Goal: Task Accomplishment & Management: Use online tool/utility

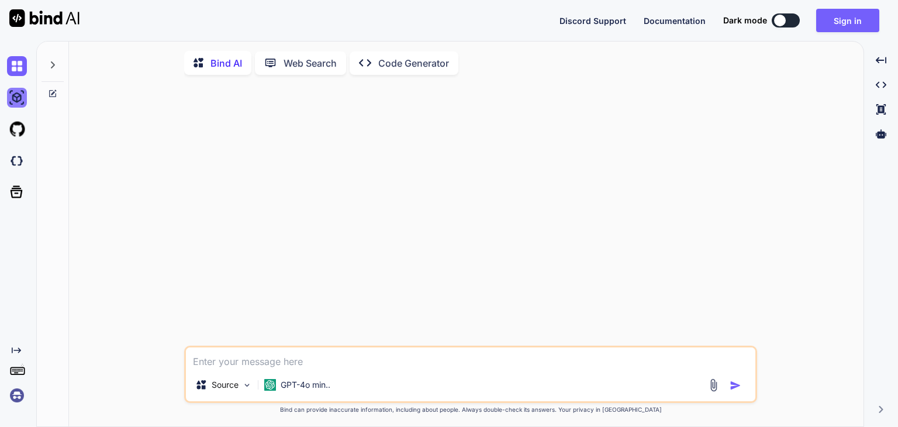
click at [19, 97] on img at bounding box center [17, 98] width 20 height 20
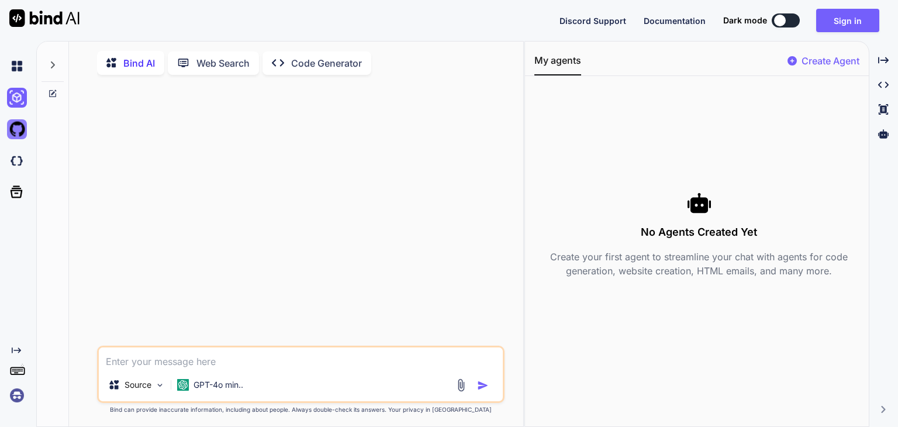
click at [20, 122] on img at bounding box center [17, 129] width 20 height 20
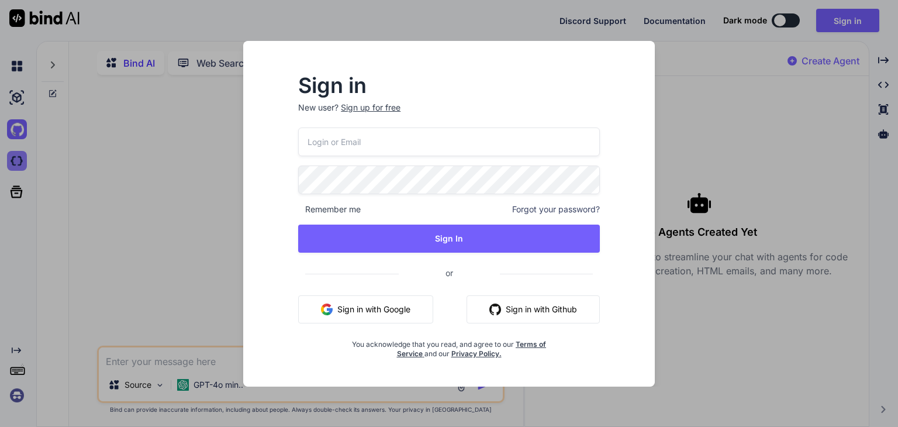
click at [15, 156] on div "Sign in New user? Sign up for free Remember me Forgot your password? Sign In or…" at bounding box center [449, 213] width 898 height 427
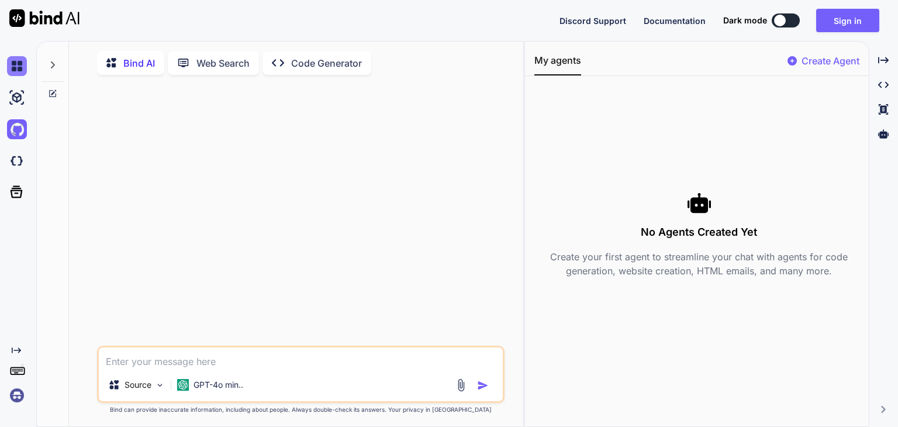
click at [21, 65] on img at bounding box center [17, 66] width 20 height 20
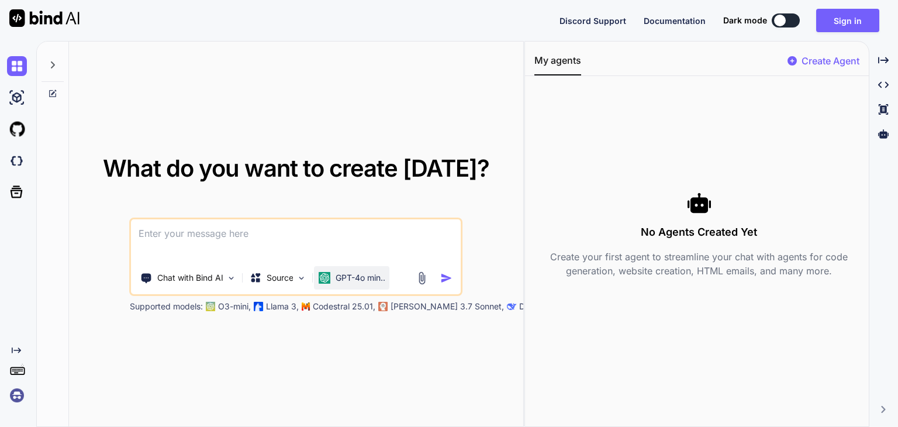
click at [362, 281] on p "GPT-4o min.." at bounding box center [361, 278] width 50 height 12
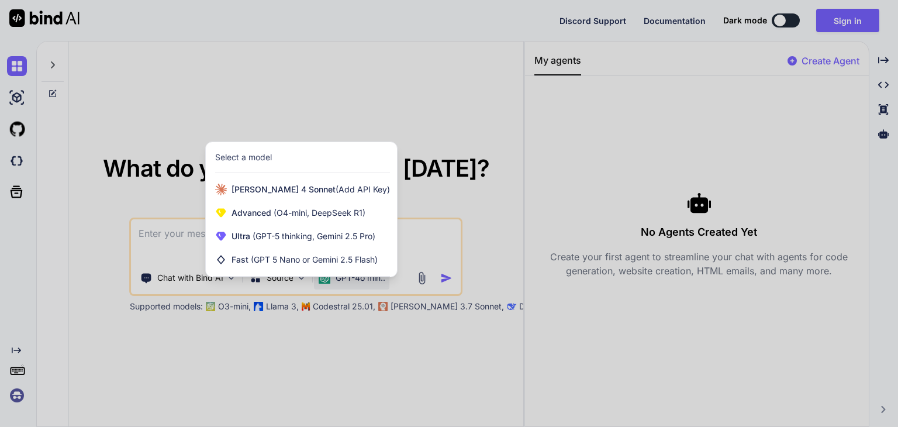
click at [441, 234] on div at bounding box center [449, 213] width 898 height 427
type textarea "x"
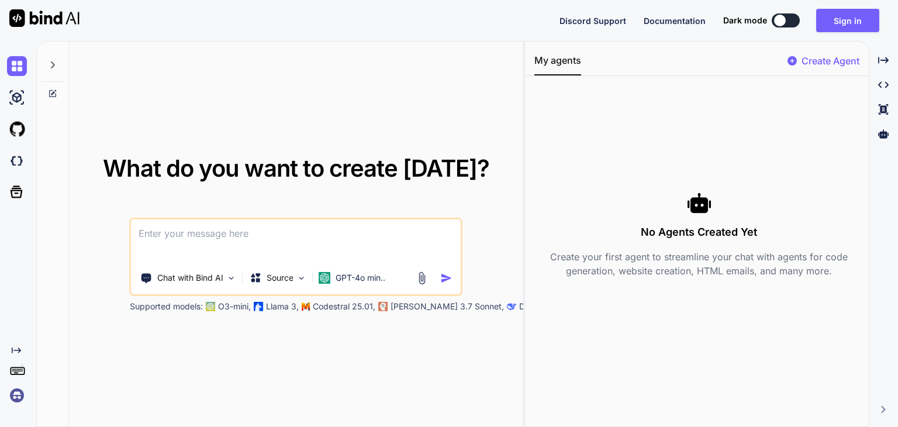
click at [170, 238] on textarea at bounding box center [296, 240] width 329 height 43
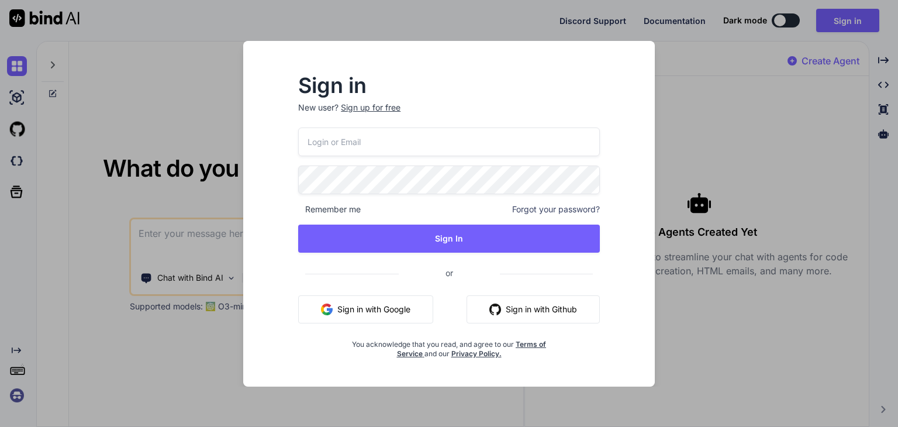
paste input "[EMAIL_ADDRESS][DOMAIN_NAME]"
type input "[EMAIL_ADDRESS][DOMAIN_NAME]"
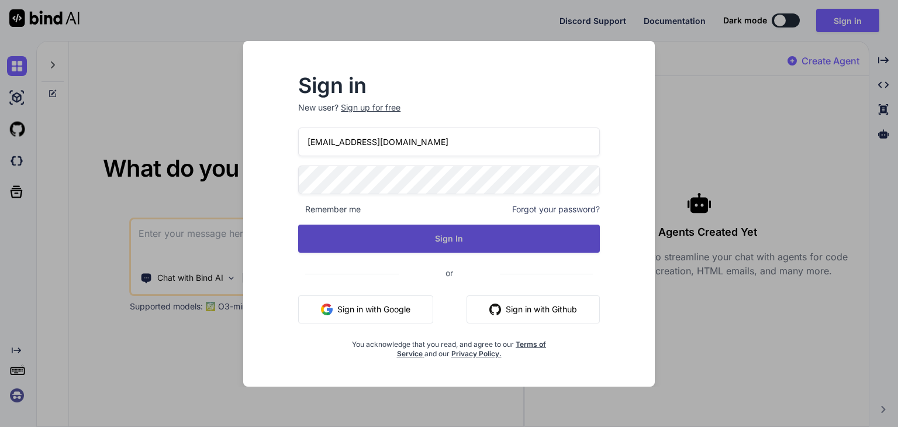
click at [448, 244] on button "Sign In" at bounding box center [449, 238] width 302 height 28
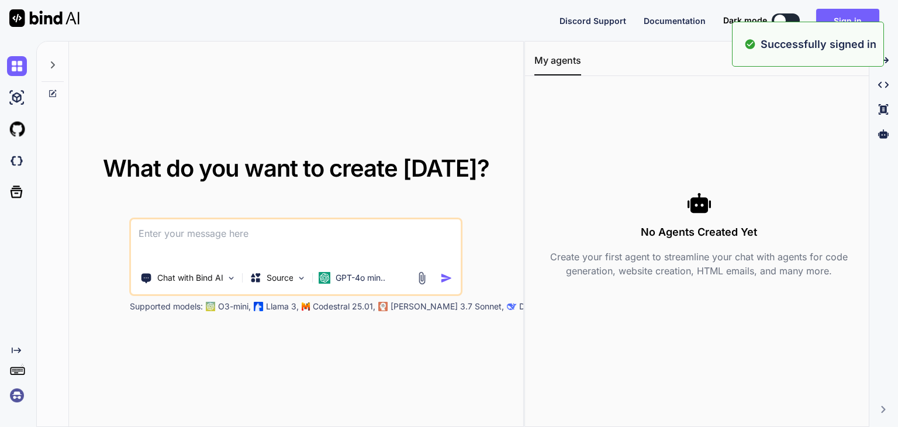
type textarea "x"
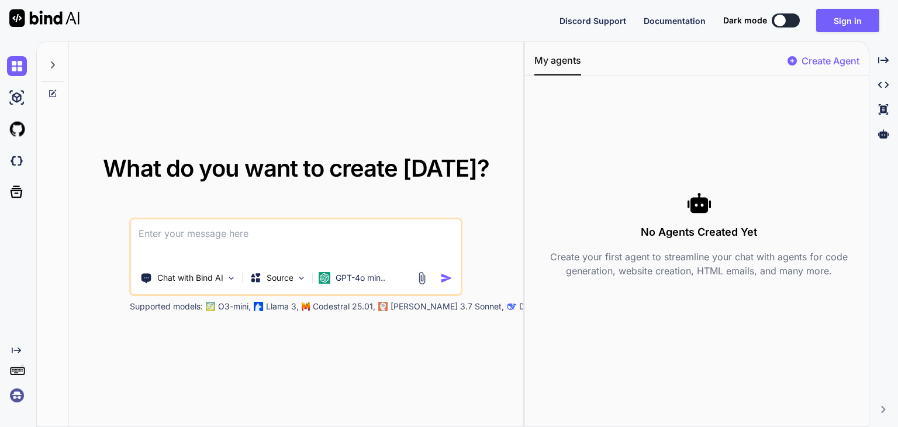
click at [468, 82] on div "What do you want to create [DATE]? Chat with Bind AI Source GPT-4o min.. Suppor…" at bounding box center [296, 235] width 454 height 386
click at [257, 241] on textarea at bounding box center [296, 240] width 329 height 43
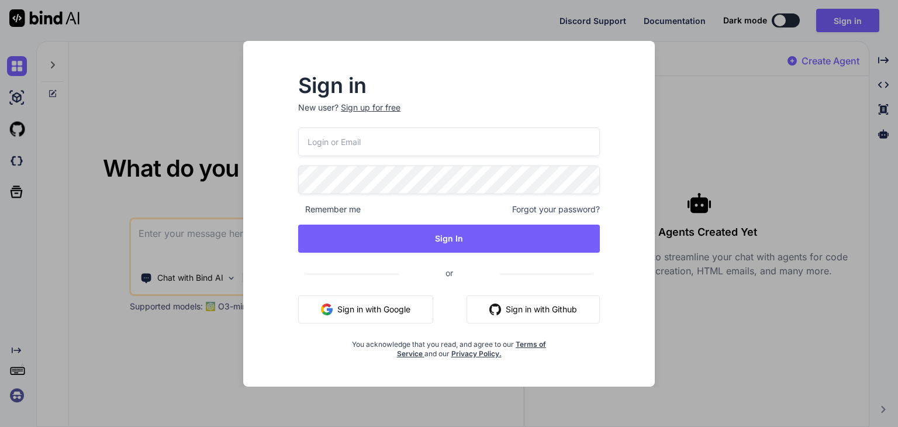
click at [339, 140] on input "email" at bounding box center [449, 141] width 302 height 29
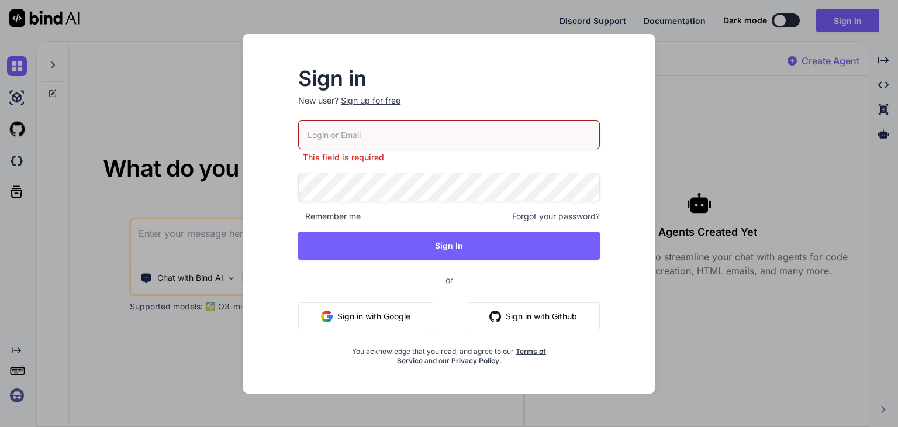
paste input "[EMAIL_ADDRESS][DOMAIN_NAME]"
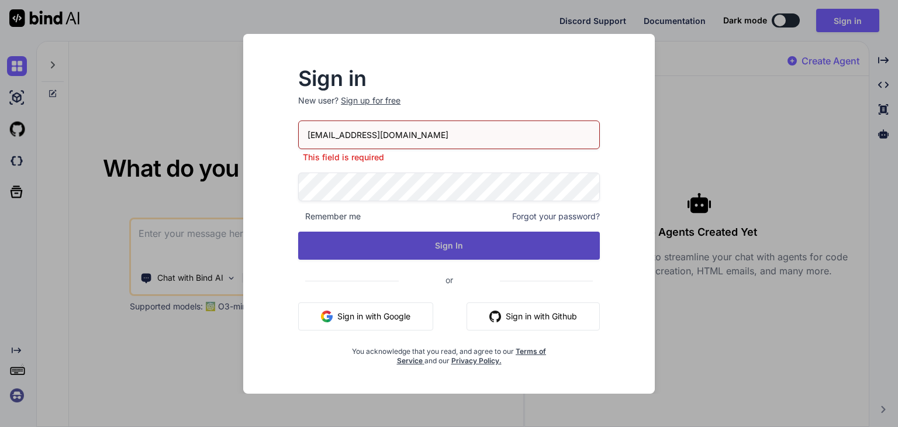
type input "[EMAIL_ADDRESS][DOMAIN_NAME]"
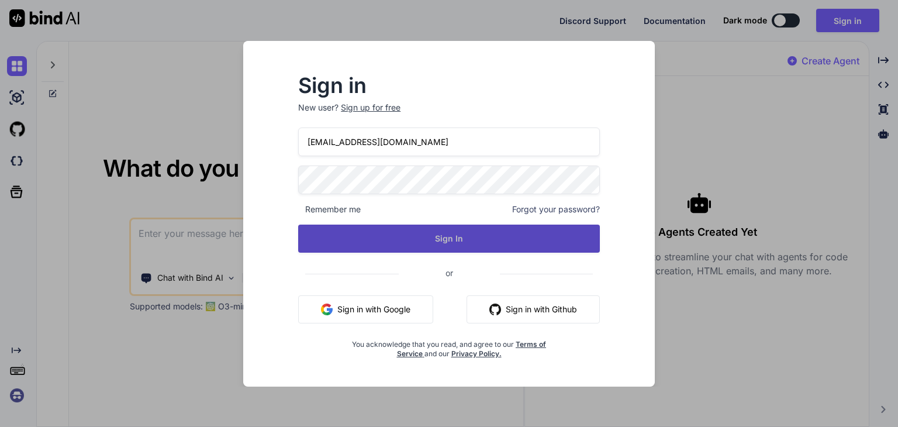
click at [438, 240] on button "Sign In" at bounding box center [449, 238] width 302 height 28
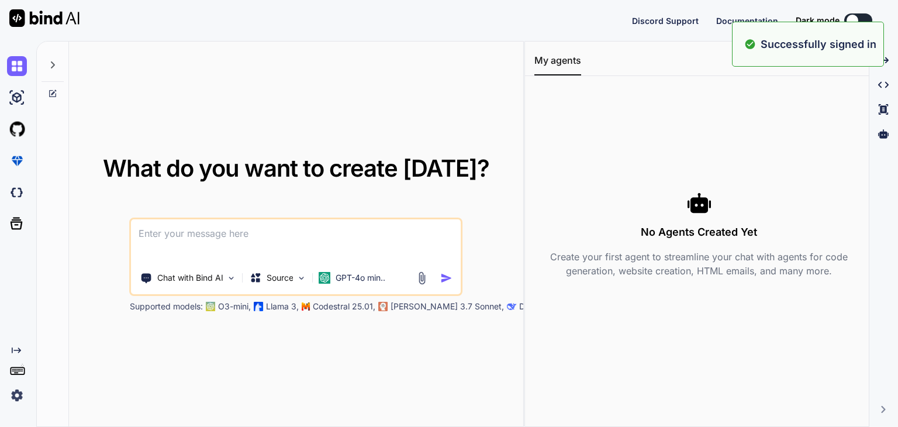
type textarea "x"
